Goal: Navigation & Orientation: Find specific page/section

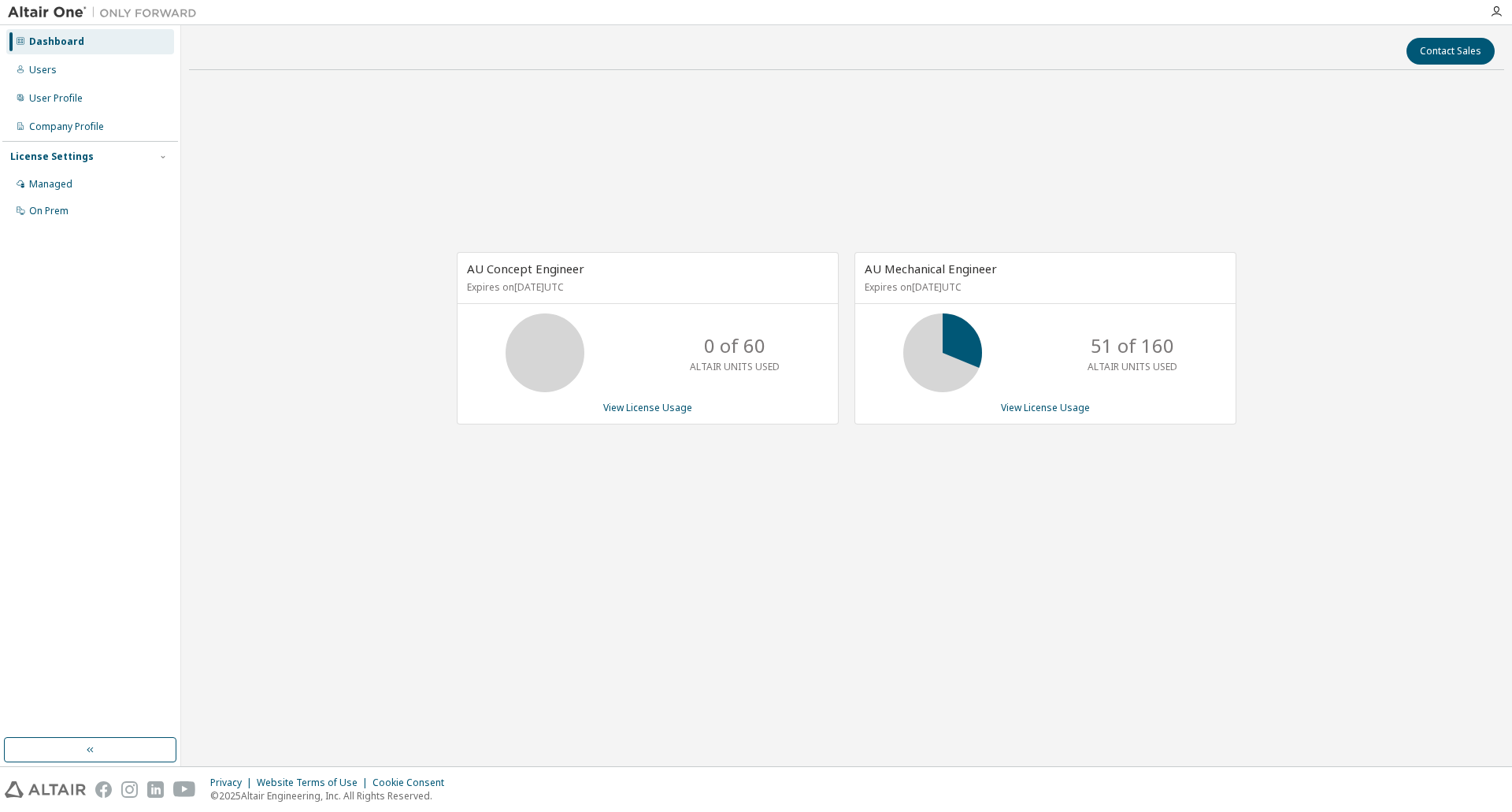
click at [1218, 597] on div "AU Concept Engineer Expires on [DATE] UTC 0 of 60 ALTAIR UNITS USED View Licens…" at bounding box center [846, 346] width 1315 height 528
